Goal: Transaction & Acquisition: Purchase product/service

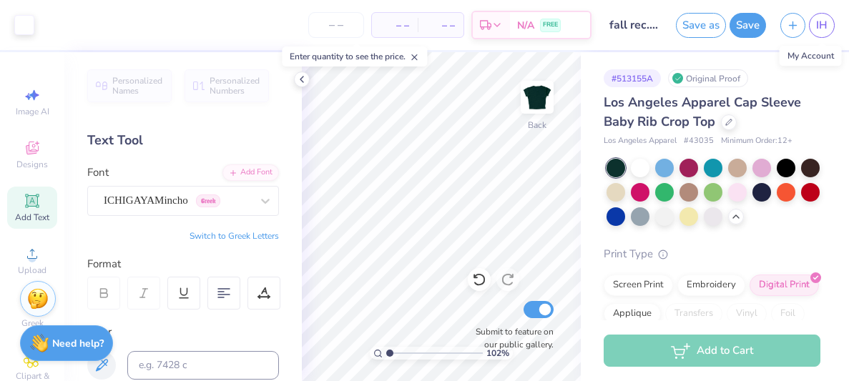
scroll to position [99, 0]
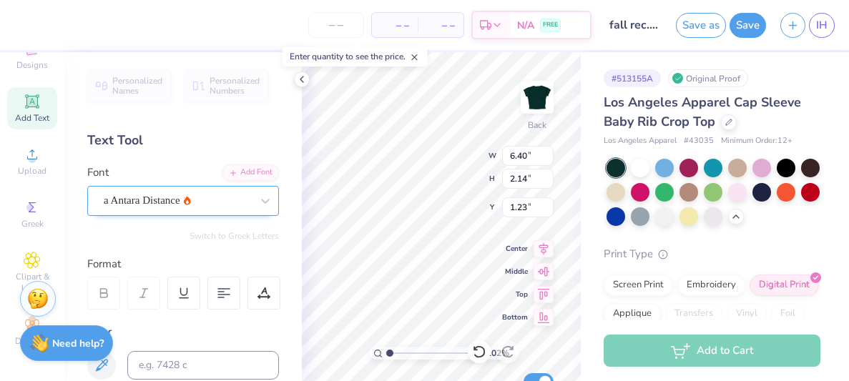
click at [154, 199] on div "a Antara Distance" at bounding box center [177, 201] width 150 height 22
click at [154, 199] on span "a Antara Distance" at bounding box center [142, 200] width 77 height 16
click at [265, 197] on icon at bounding box center [265, 201] width 14 height 14
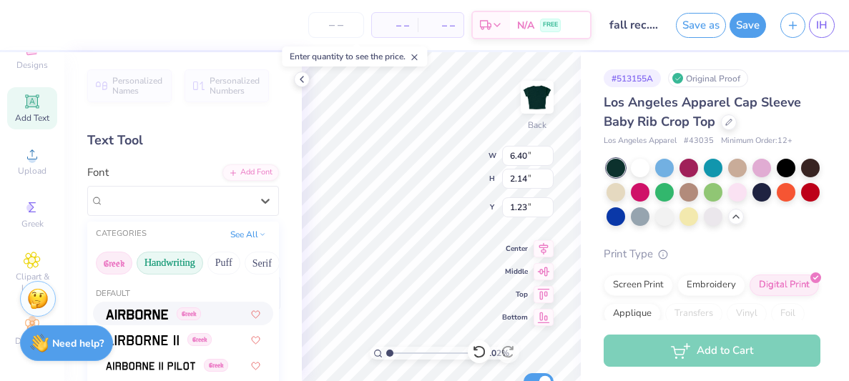
click at [174, 255] on button "Handwriting" at bounding box center [170, 263] width 67 height 23
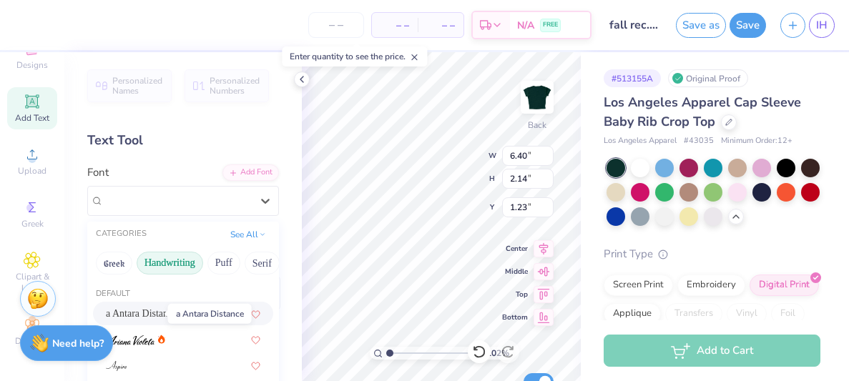
drag, startPoint x: 158, startPoint y: 313, endPoint x: 133, endPoint y: 314, distance: 25.1
click at [133, 314] on span "a Antara Distance" at bounding box center [142, 313] width 72 height 15
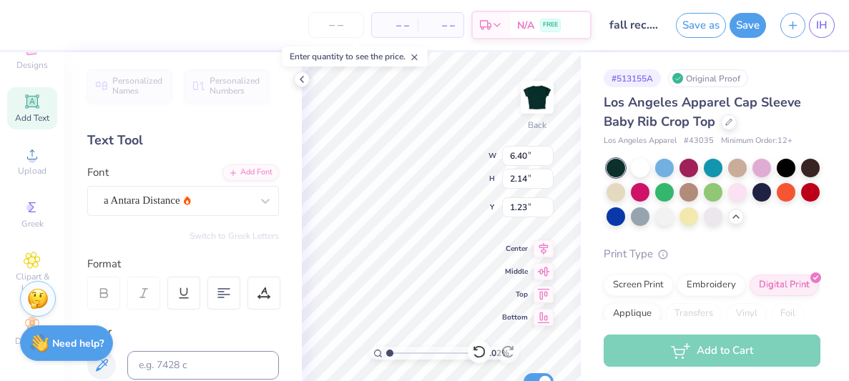
click at [833, 333] on div "Add to Cart" at bounding box center [715, 350] width 268 height 61
click at [253, 91] on span "Personalized Numbers" at bounding box center [235, 86] width 51 height 20
type input "5.78"
type input "2.02"
type input "3.96"
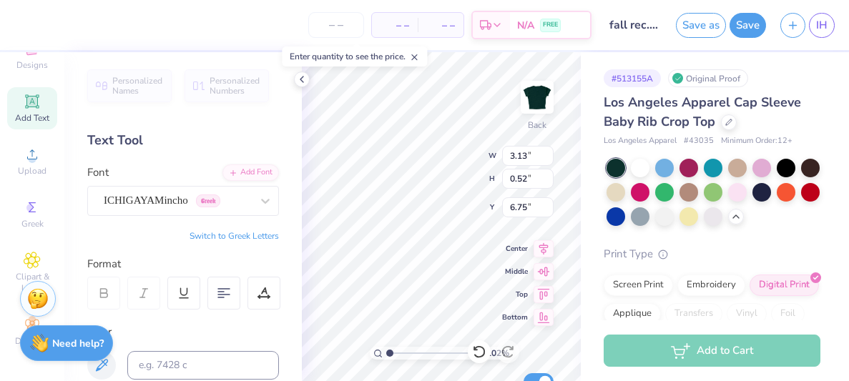
type input "6.40"
type input "2.14"
type input "1.51"
type input "5.78"
type input "2.02"
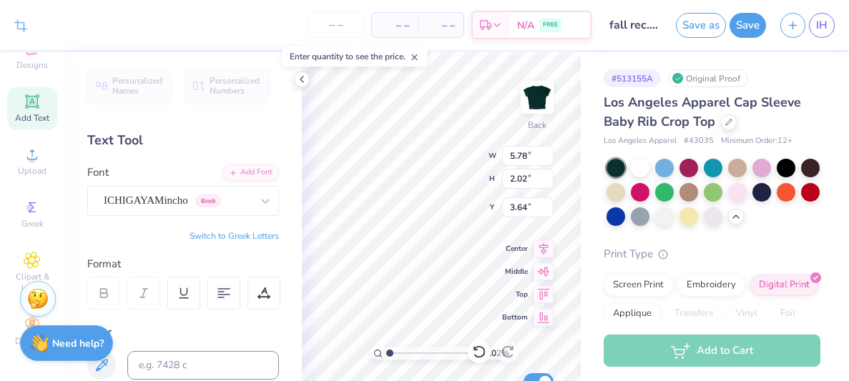
type input "3.64"
type input "6.40"
type input "2.14"
type input "3.01"
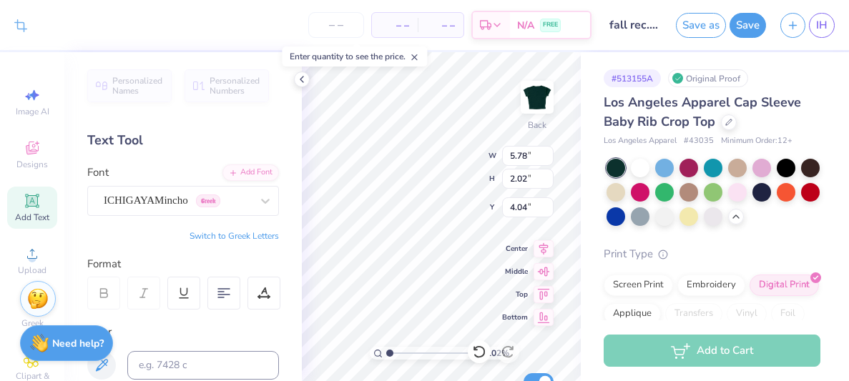
scroll to position [99, 0]
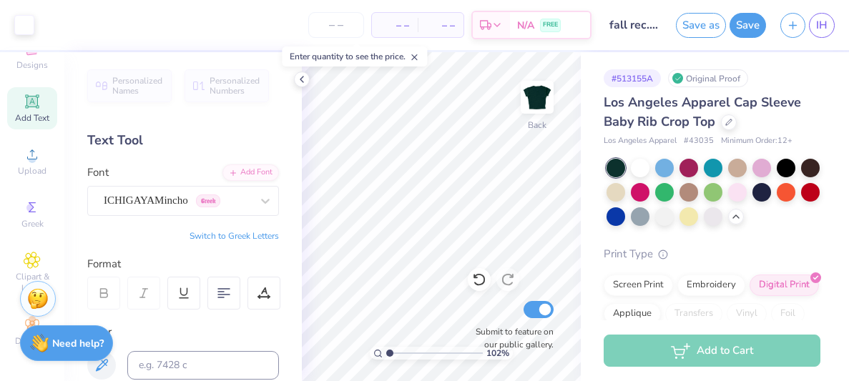
click at [393, 354] on input "range" at bounding box center [434, 353] width 97 height 13
type input "1.41"
click at [393, 354] on input "range" at bounding box center [434, 353] width 97 height 13
click at [391, 354] on input "range" at bounding box center [434, 353] width 97 height 13
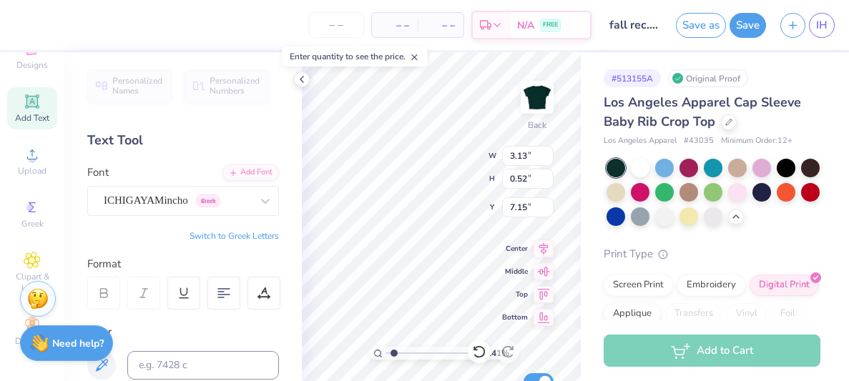
type input "4.74"
type input "1.66"
type input "5.09"
type input "6.40"
type input "2.14"
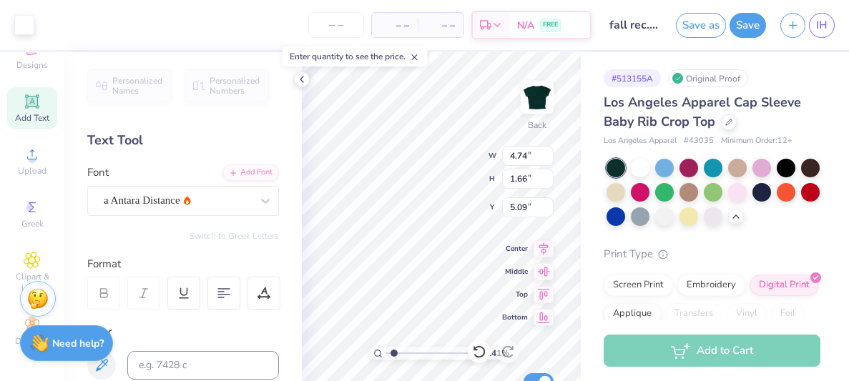
type input "3.00"
type input "6.64"
type input "2.22"
click at [509, 277] on div "141 % Back W 4.74 4.74 " H 1.66 1.66 " Y 5.09 5.09 " Center Middle Top Bottom S…" at bounding box center [441, 216] width 279 height 329
type input "5.52"
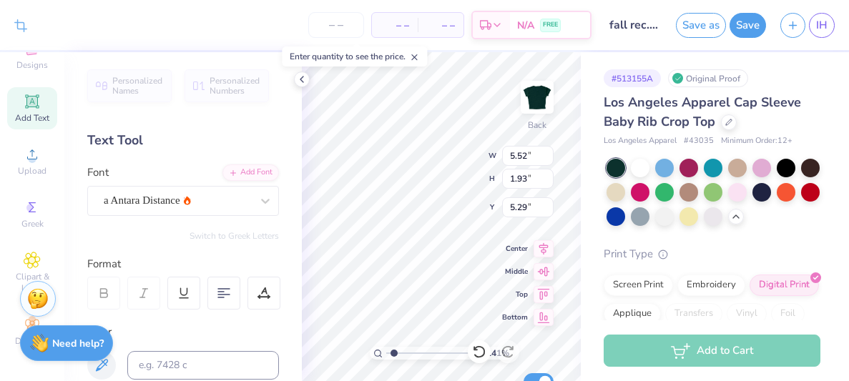
type input "1.93"
type input "5.29"
type input "7.65"
click at [393, 354] on input "range" at bounding box center [434, 353] width 97 height 13
drag, startPoint x: 393, startPoint y: 354, endPoint x: 371, endPoint y: 353, distance: 21.5
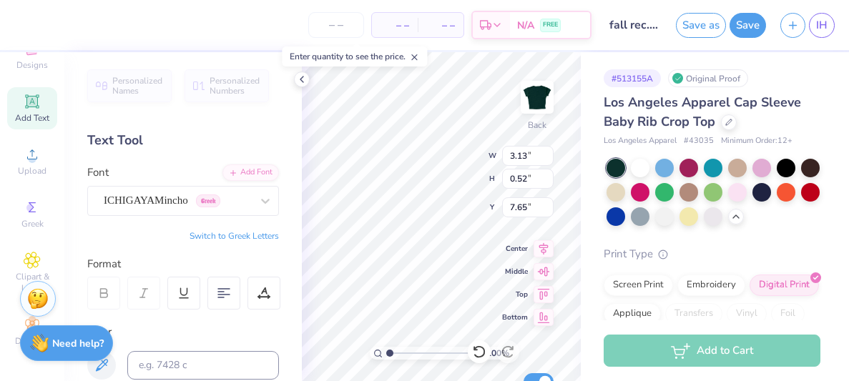
type input "1"
click at [386, 353] on input "range" at bounding box center [434, 353] width 97 height 13
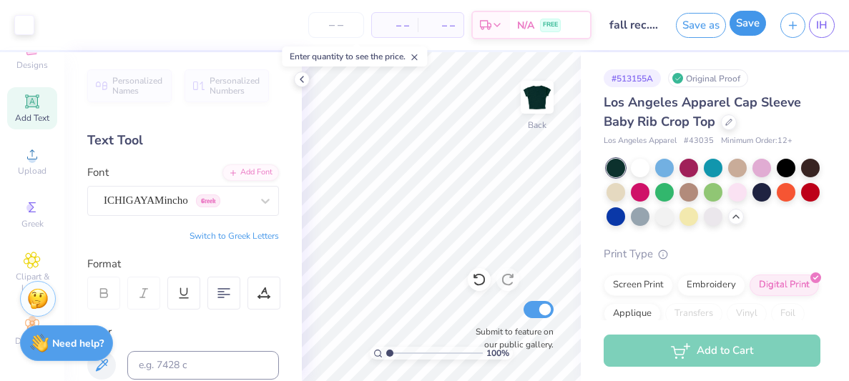
click at [735, 30] on button "Save" at bounding box center [748, 23] width 36 height 25
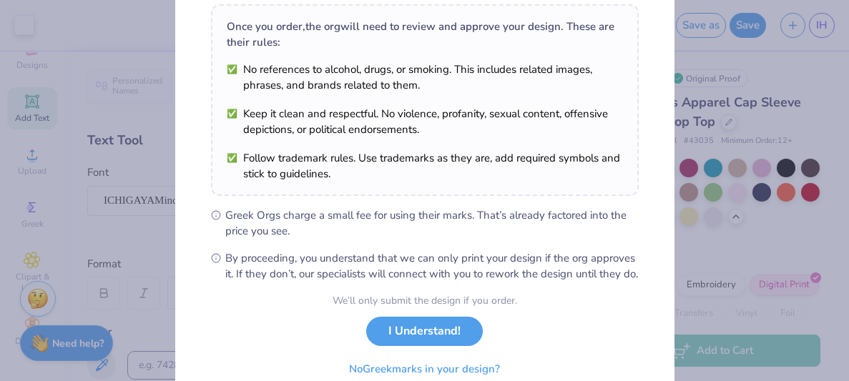
scroll to position [288, 0]
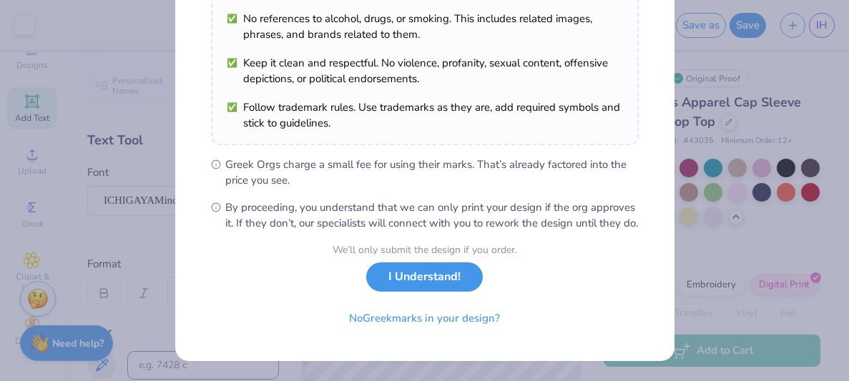
click at [433, 287] on button "I Understand!" at bounding box center [424, 276] width 117 height 29
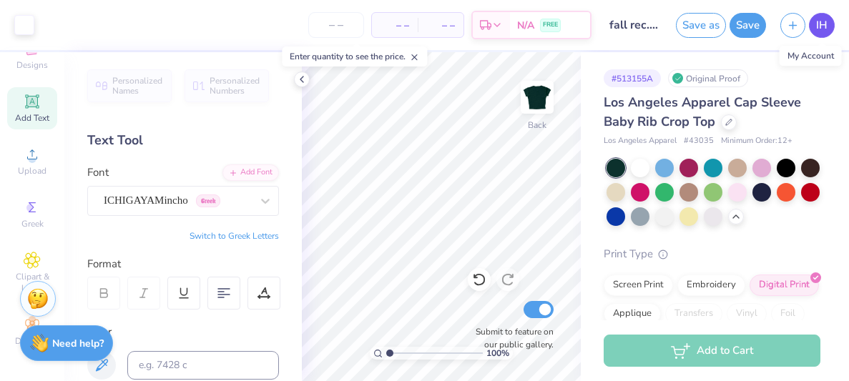
click at [827, 25] on span "IH" at bounding box center [821, 25] width 11 height 16
click at [539, 114] on img at bounding box center [537, 97] width 57 height 57
click at [536, 98] on img at bounding box center [537, 97] width 29 height 29
click at [42, 107] on div "Add Text" at bounding box center [32, 108] width 50 height 42
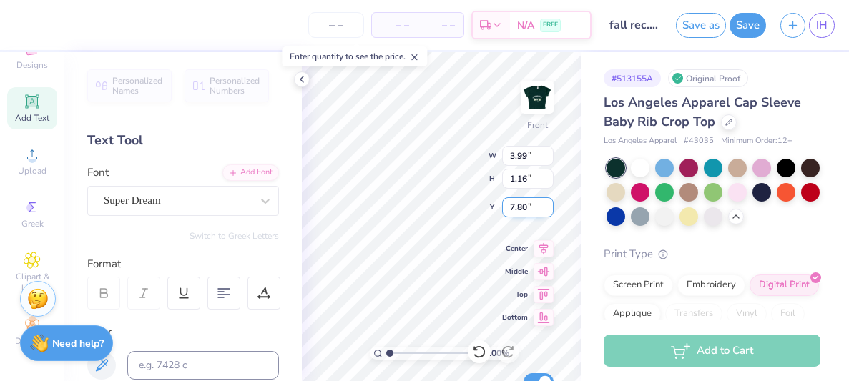
scroll to position [0, 2]
type textarea "from the sweetest , iota chapter"
click at [222, 295] on icon at bounding box center [223, 293] width 13 height 13
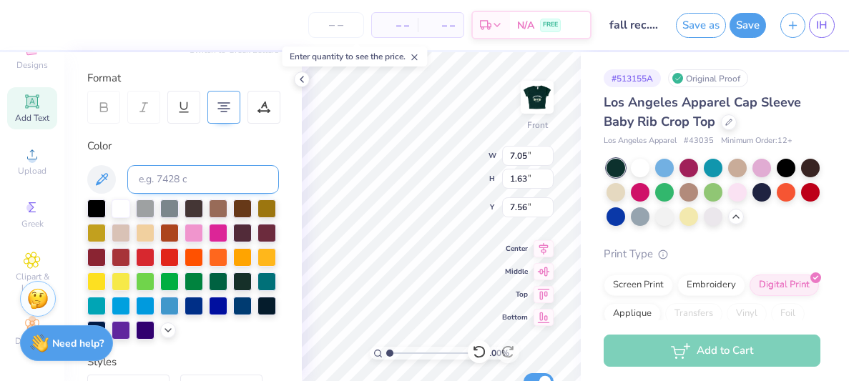
scroll to position [0, 0]
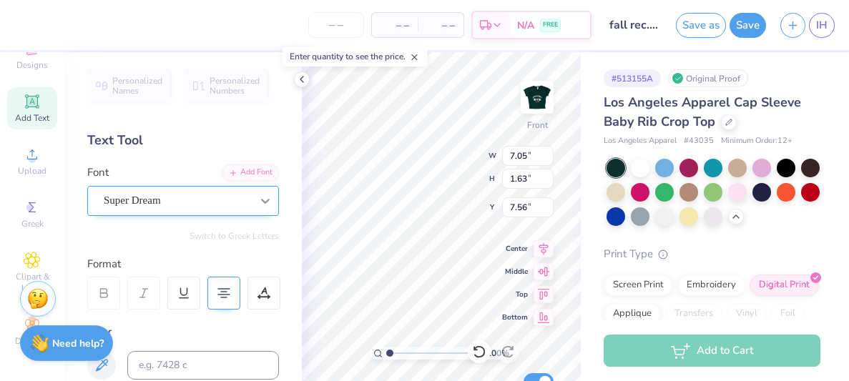
click at [252, 195] on div at bounding box center [265, 201] width 26 height 26
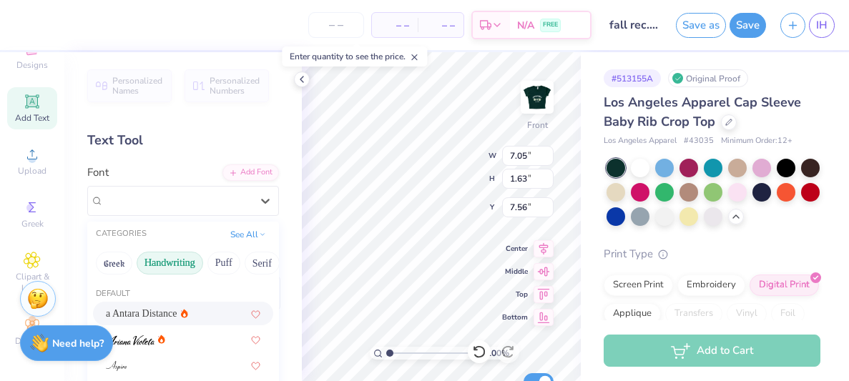
click at [193, 316] on div "a Antara Distance" at bounding box center [183, 313] width 154 height 15
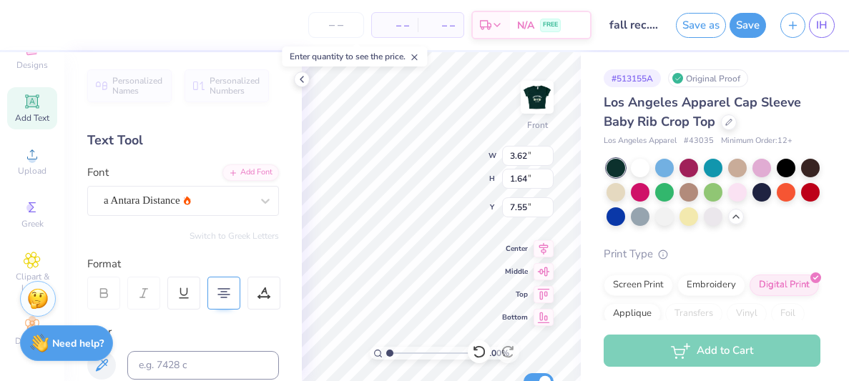
type input "3.62"
type input "1.64"
type input "9.04"
type input "5.86"
type input "2.66"
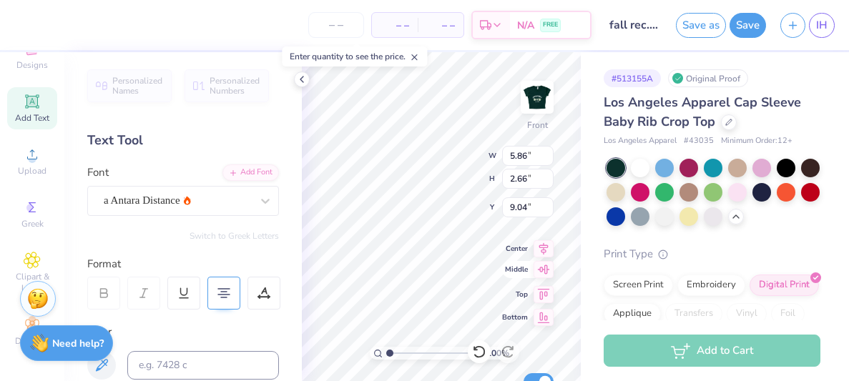
type input "3.00"
type input "6.34"
type input "2.88"
type input "6.75"
type input "3.06"
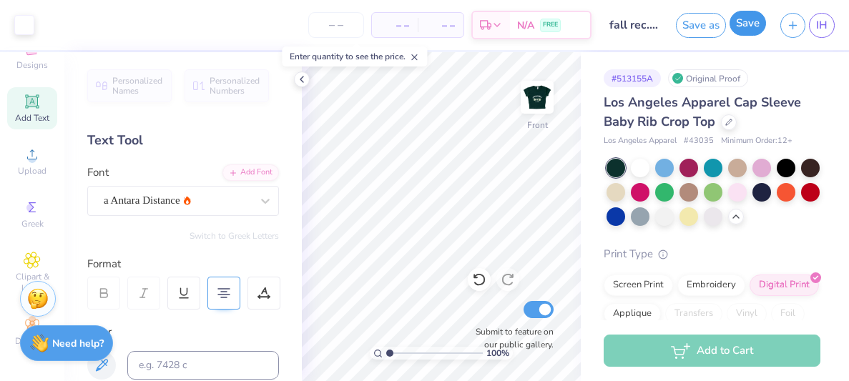
click at [732, 30] on button "Save" at bounding box center [748, 23] width 36 height 25
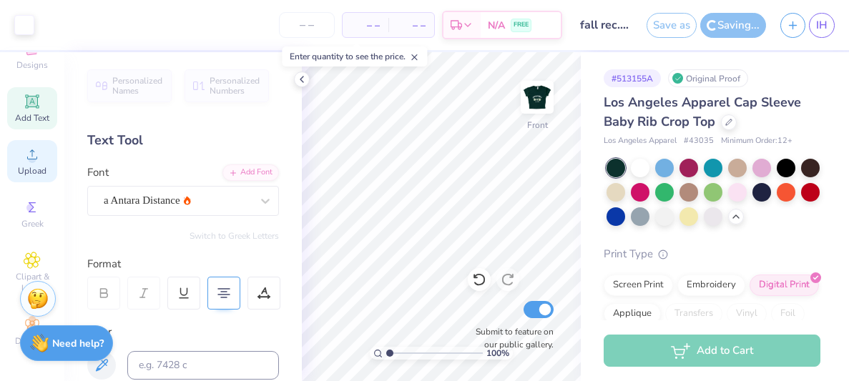
click at [39, 170] on span "Upload" at bounding box center [32, 170] width 29 height 11
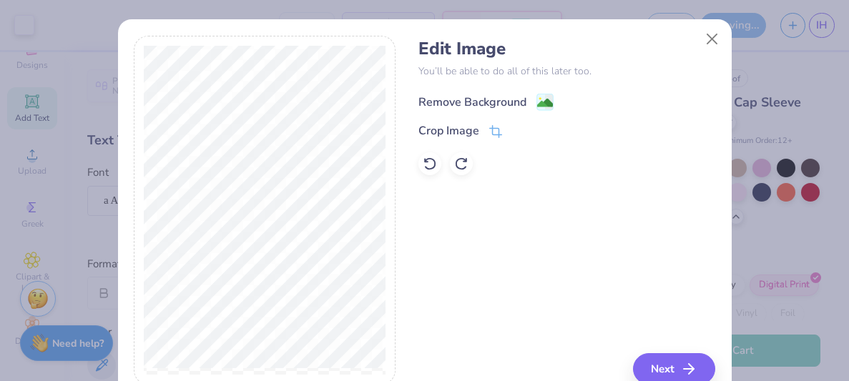
click at [522, 106] on div "Remove Background" at bounding box center [472, 102] width 108 height 17
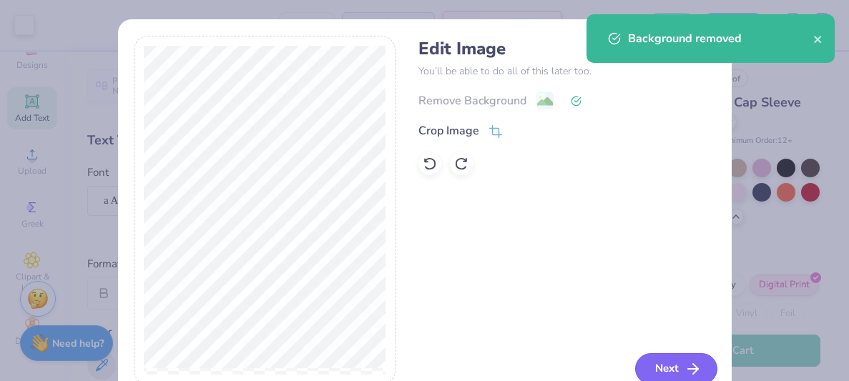
click at [687, 363] on icon "button" at bounding box center [692, 368] width 17 height 17
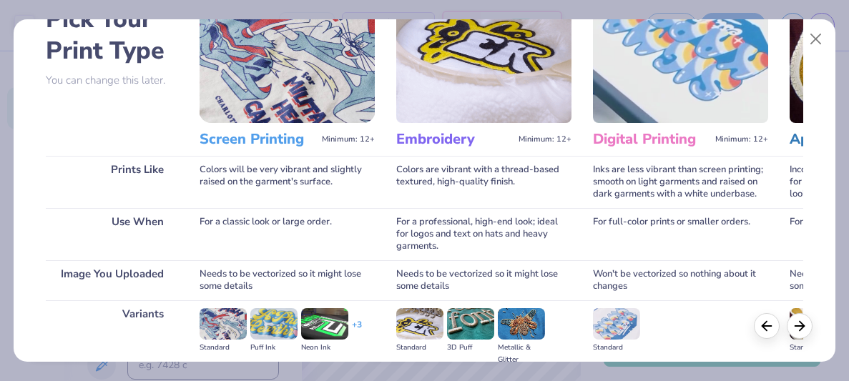
scroll to position [260, 0]
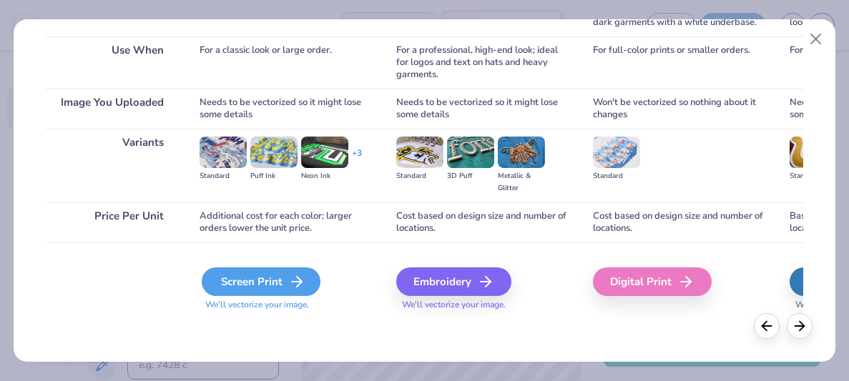
click at [270, 270] on div "Screen Print" at bounding box center [261, 282] width 119 height 29
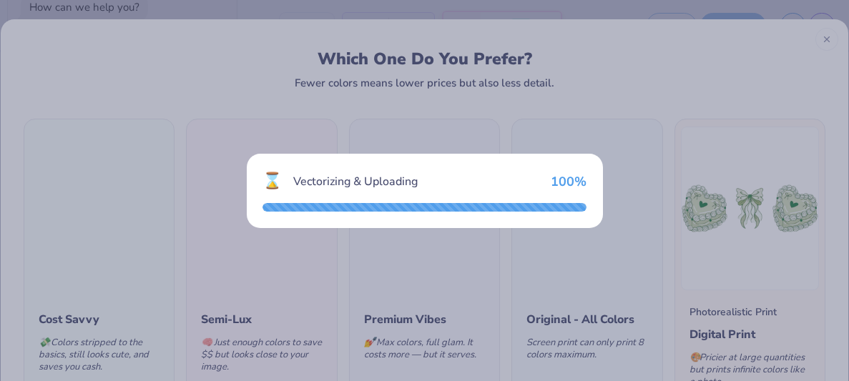
type textarea "x"
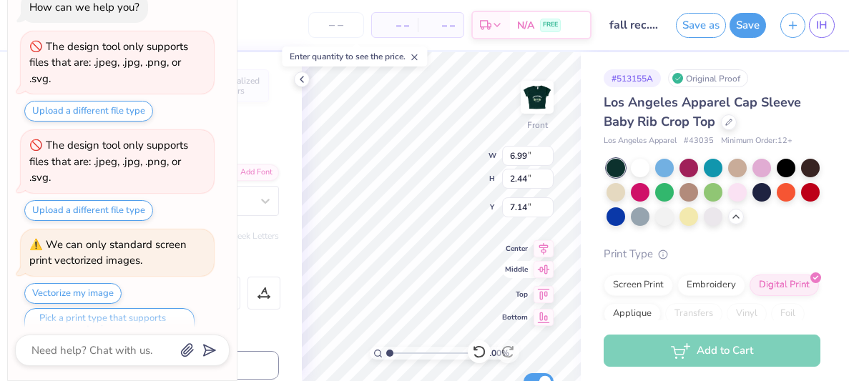
scroll to position [21, 0]
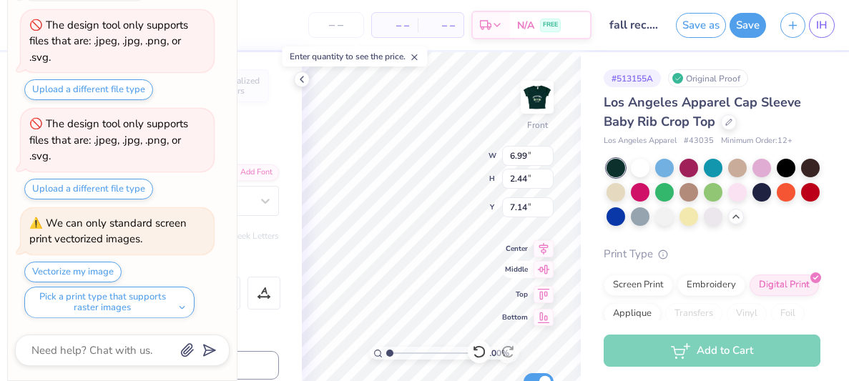
type textarea "x"
type input "7.16"
type textarea "x"
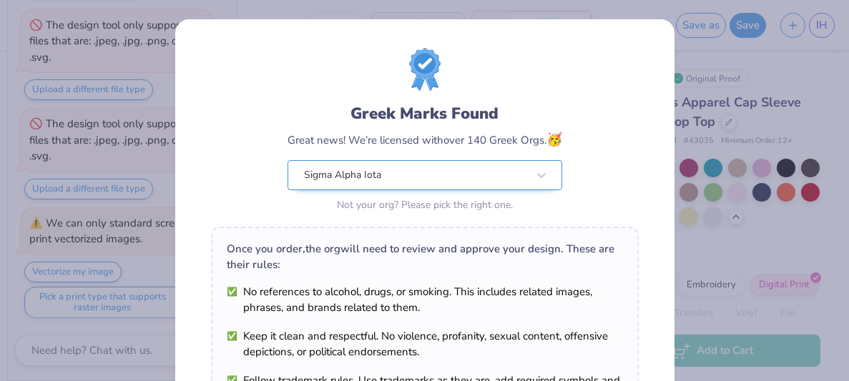
scroll to position [288, 0]
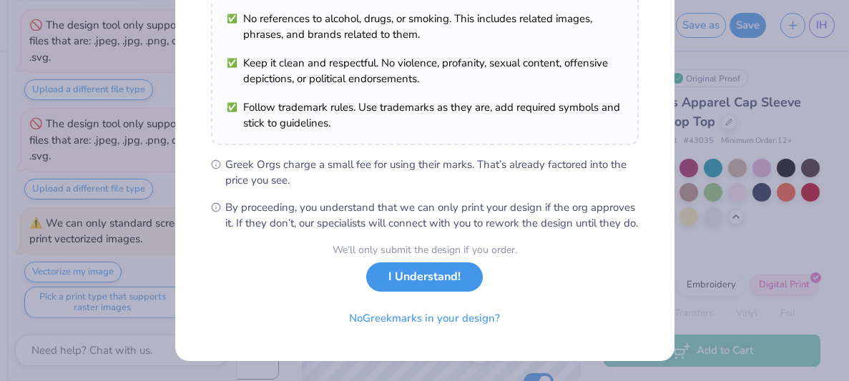
click at [423, 282] on button "I Understand!" at bounding box center [424, 276] width 117 height 29
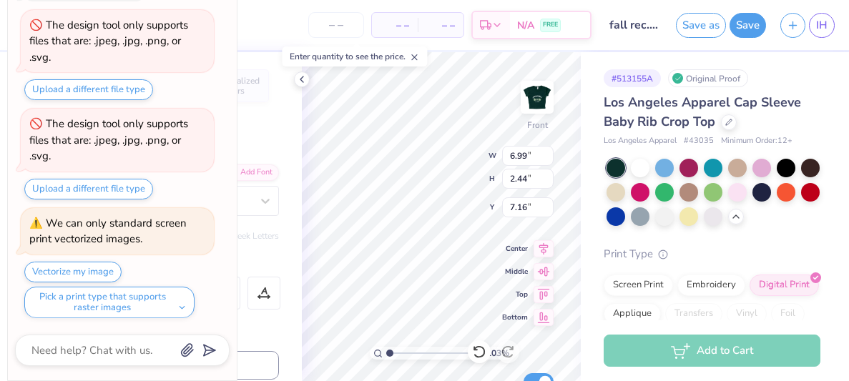
type input "1.02953719622353"
type textarea "x"
type input "1.02953719622353"
type textarea "x"
type input "1.02953719622353"
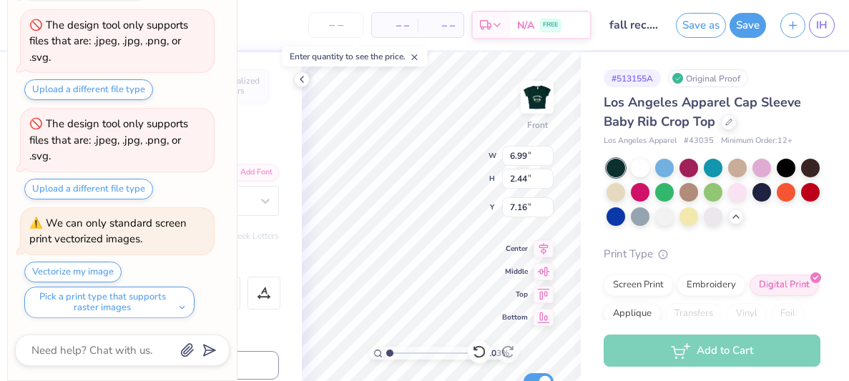
type textarea "x"
type input "1.02953719622353"
type textarea "x"
type input "1.02953719622353"
type textarea "x"
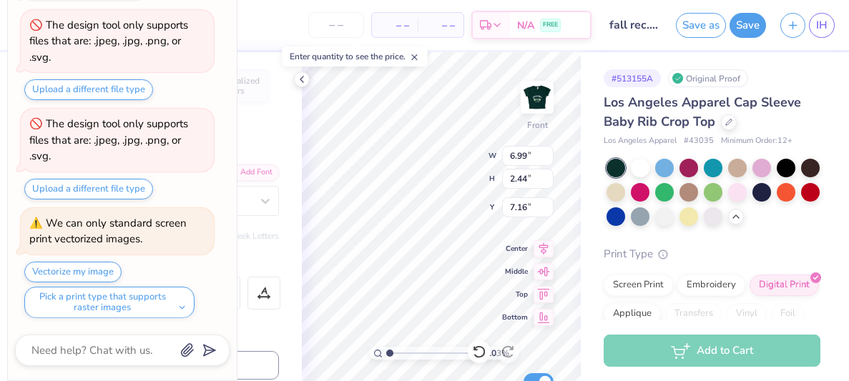
type input "1.02953719622353"
type textarea "x"
type input "1.02953719622353"
type textarea "x"
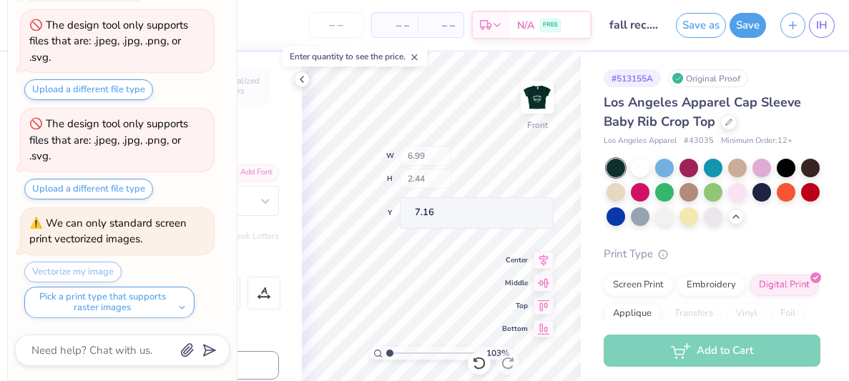
type input "1.02953719622353"
type textarea "x"
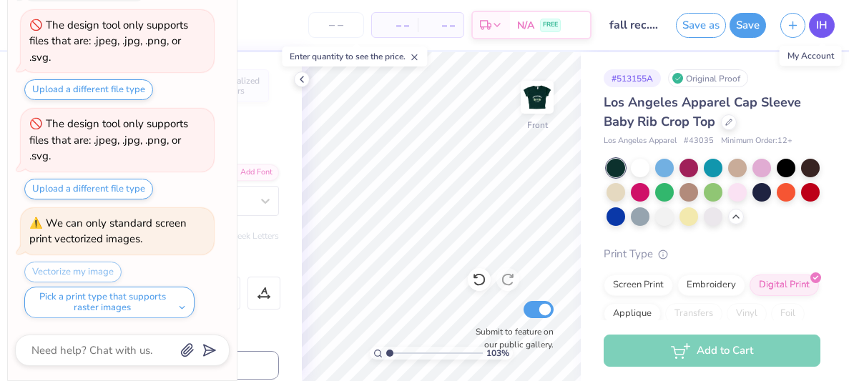
click at [829, 30] on link "IH" at bounding box center [822, 25] width 26 height 25
type input "1.02953719622353"
type textarea "x"
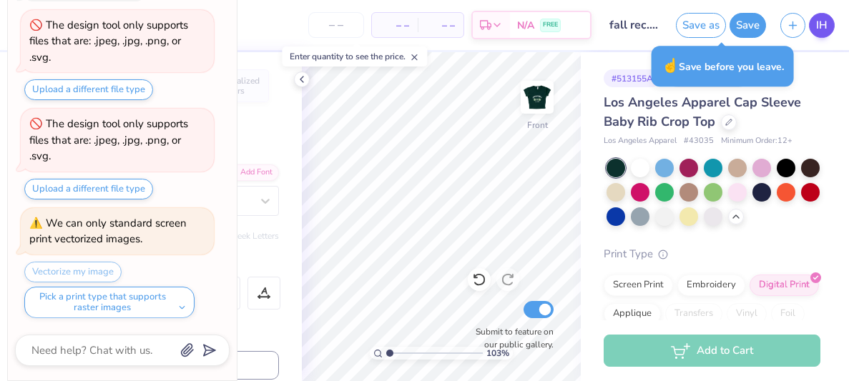
type input "1.02953719622353"
type textarea "x"
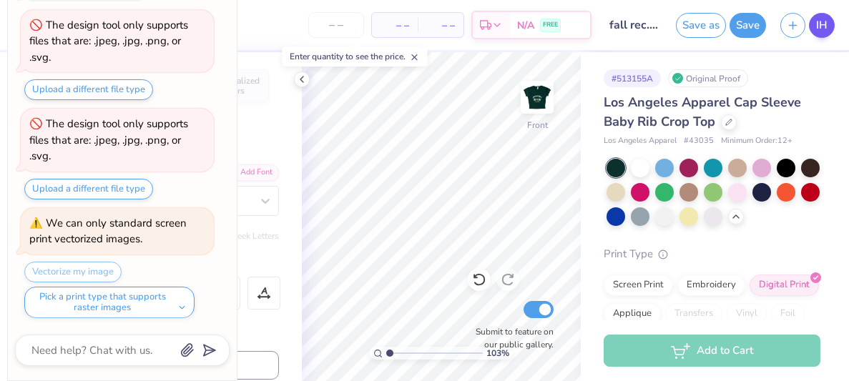
type input "1.02953719622353"
type textarea "x"
type input "1.02953719622353"
type textarea "x"
